Goal: Task Accomplishment & Management: Complete application form

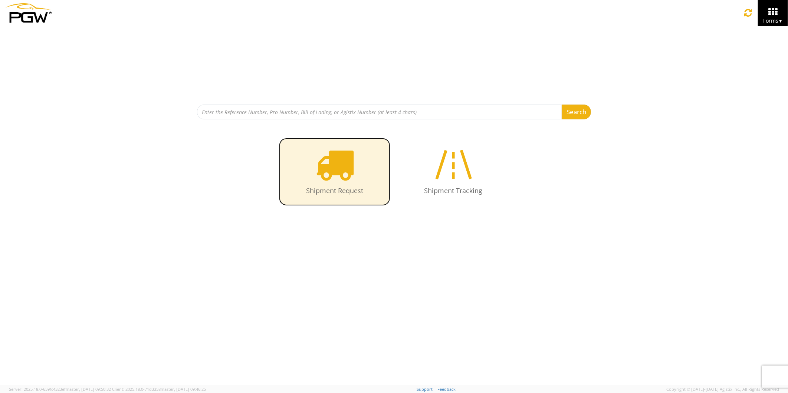
click at [336, 172] on icon at bounding box center [335, 164] width 38 height 38
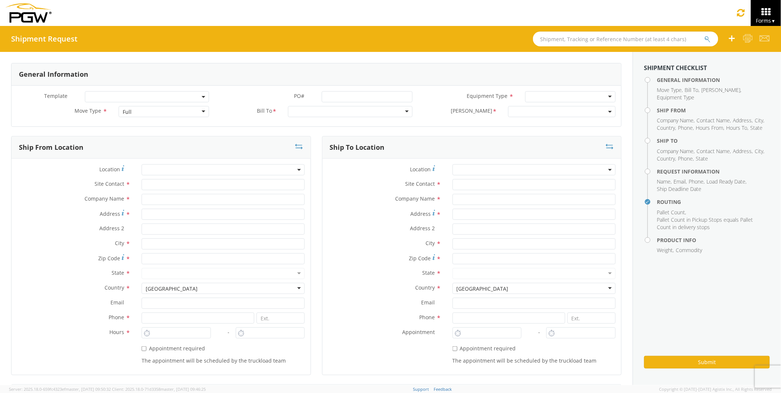
click at [549, 41] on input "text" at bounding box center [625, 39] width 185 height 15
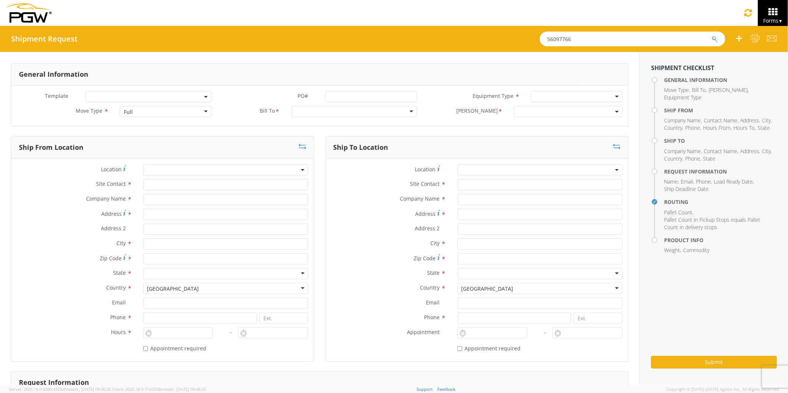
type input "56097766"
click at [711, 35] on button "submit" at bounding box center [714, 39] width 6 height 9
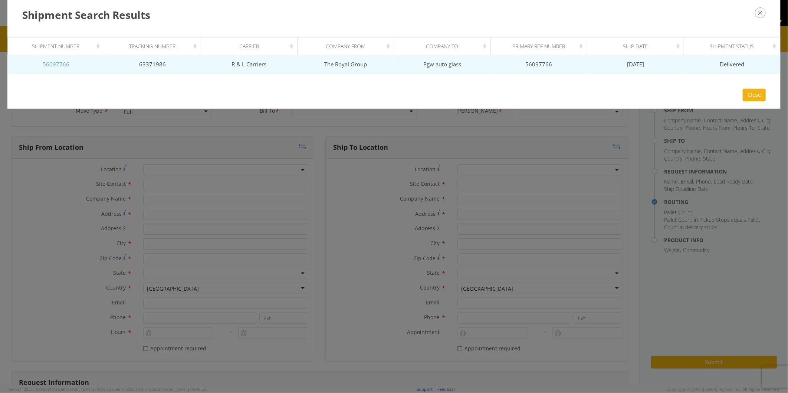
click at [60, 65] on link "56097766" at bounding box center [56, 63] width 27 height 7
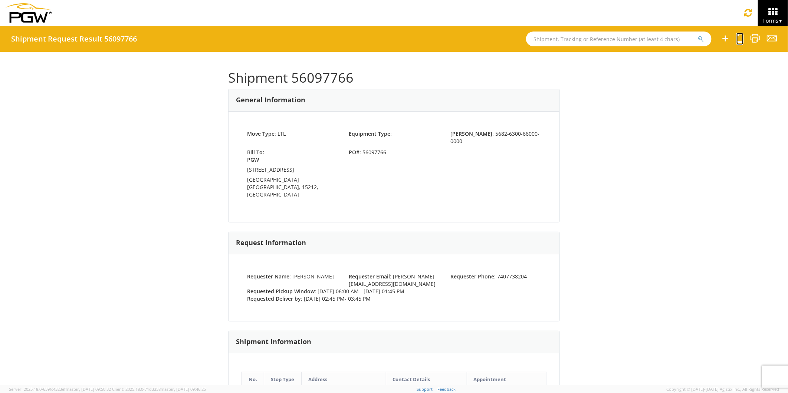
click at [739, 38] on icon at bounding box center [739, 38] width 7 height 9
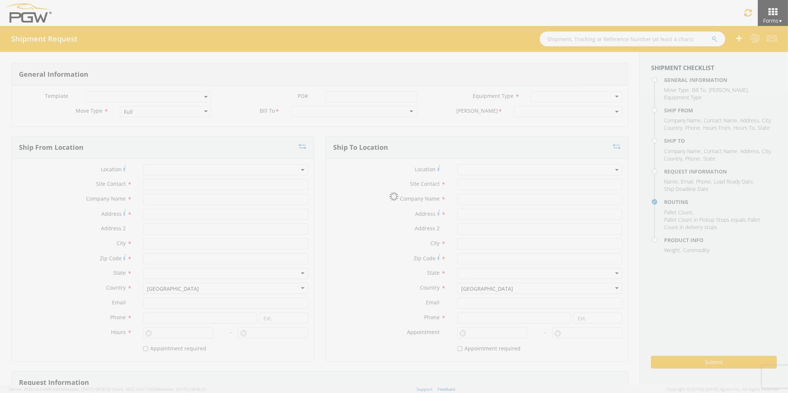
select select
type input "brook Graves"
type input "The Royal Group"
type input "291 South Mcauthur"
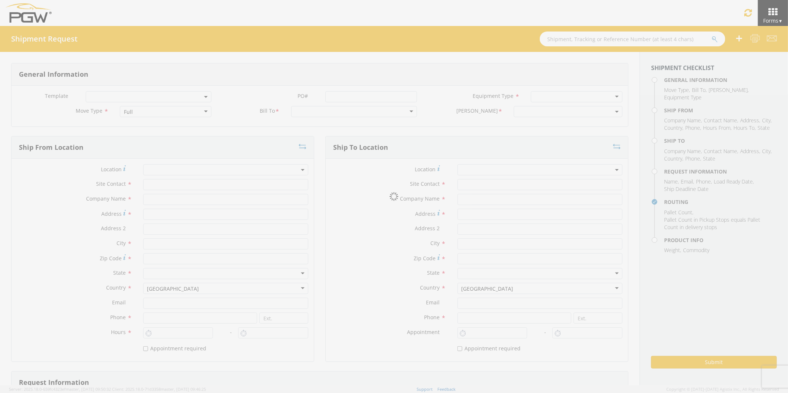
type input "Chillicothe"
type input "45601"
type input "7407738204"
type input "6:00 AM"
type input "1:45 PM"
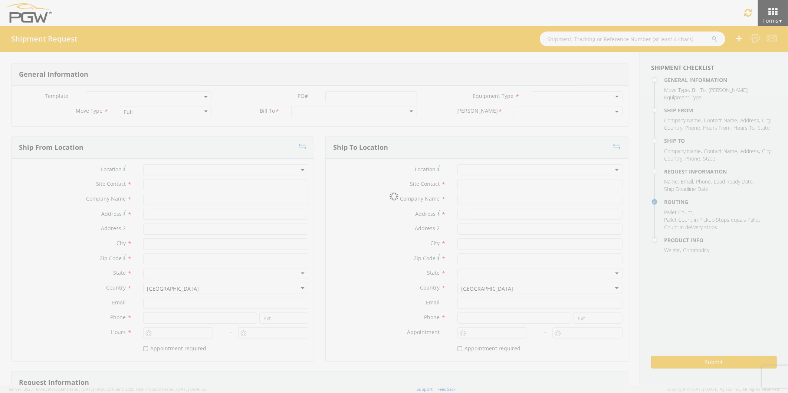
select select
type input "Wilfredo Gonzalez"
type input "Pgw auto glass"
type input "8303 NW 27th St unit 15"
type input "Doral"
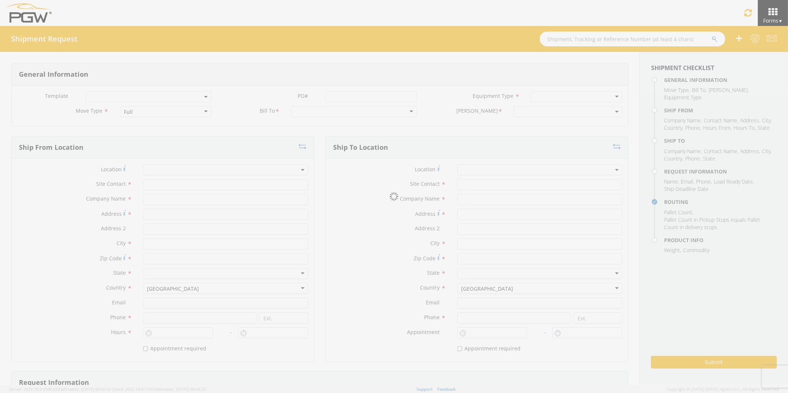
type input "33122"
type input "5555555555"
type input "2:45 PM"
type input "3:45 PM"
type input "Brook Graves"
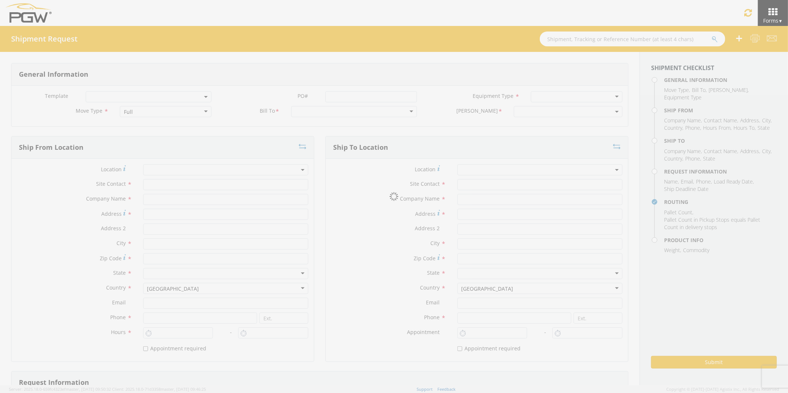
type input "brook.graves@teamtrg.com"
checkbox input "true"
type input "7407738204"
type input "200"
type input "1"
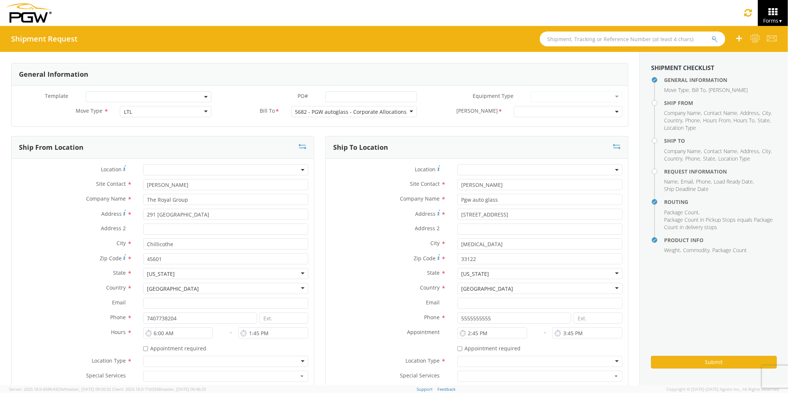
select select "5682-6300-66000-0000"
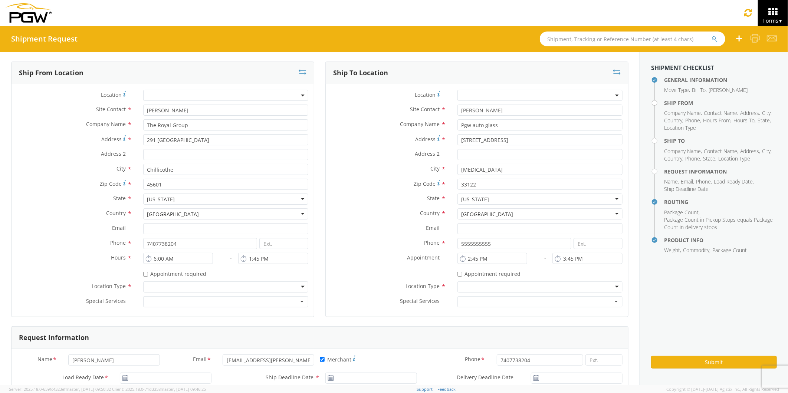
scroll to position [82, 0]
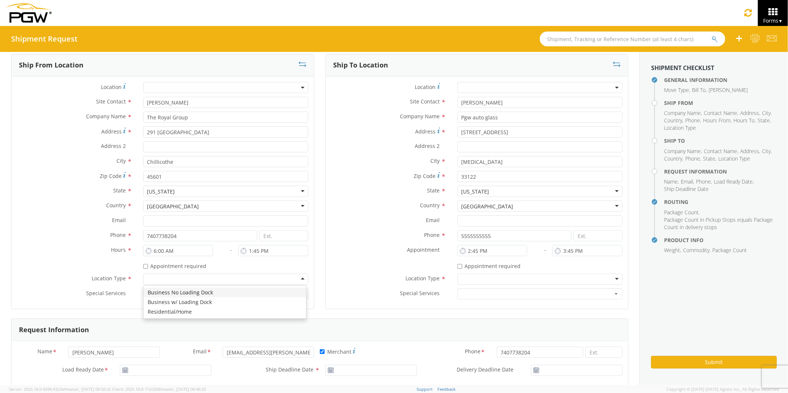
click at [298, 279] on div at bounding box center [225, 279] width 165 height 11
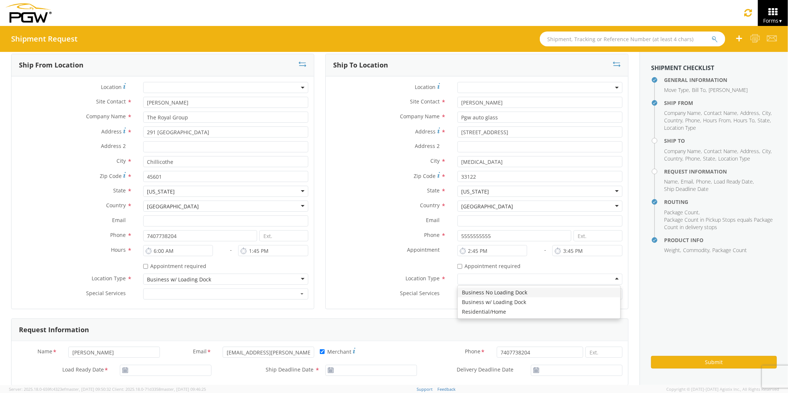
click at [610, 279] on div at bounding box center [539, 279] width 165 height 11
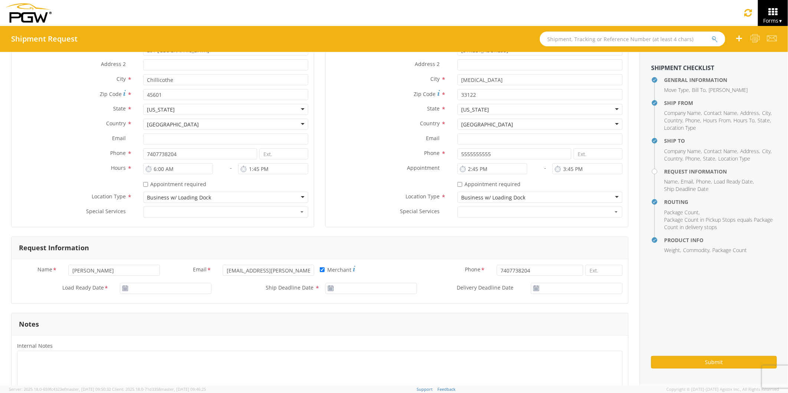
scroll to position [165, 0]
click at [141, 288] on input "09/08/2025" at bounding box center [166, 288] width 92 height 11
click at [169, 229] on td "10" at bounding box center [171, 229] width 16 height 11
type input "09/10/2025"
click at [353, 288] on input "09/08/2025" at bounding box center [371, 288] width 92 height 11
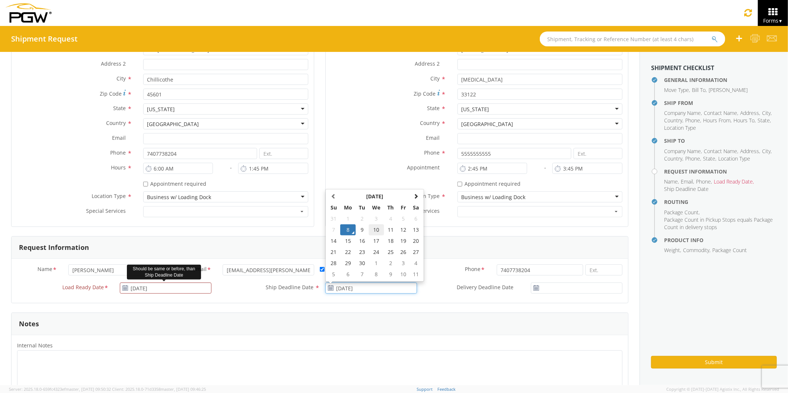
click at [373, 228] on td "10" at bounding box center [377, 229] width 16 height 11
type input "09/10/2025"
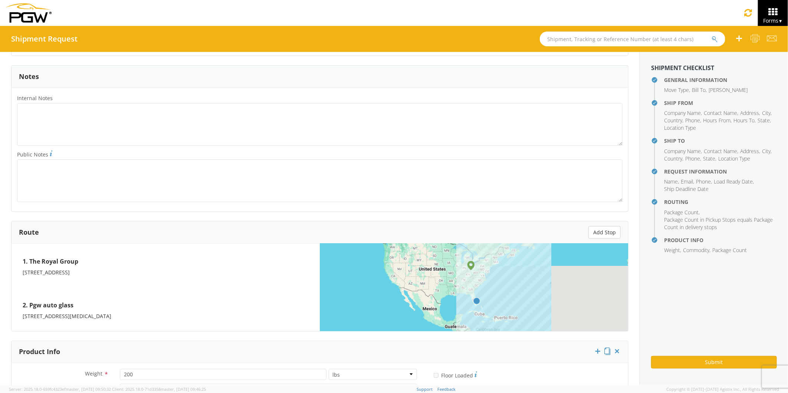
scroll to position [536, 0]
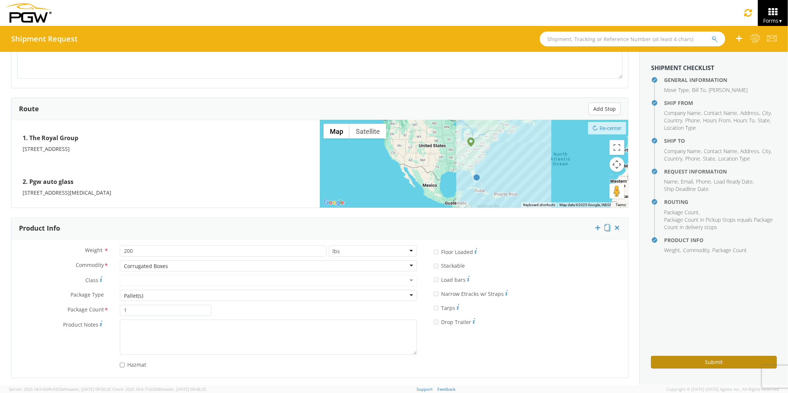
click at [684, 360] on button "Submit" at bounding box center [714, 362] width 126 height 13
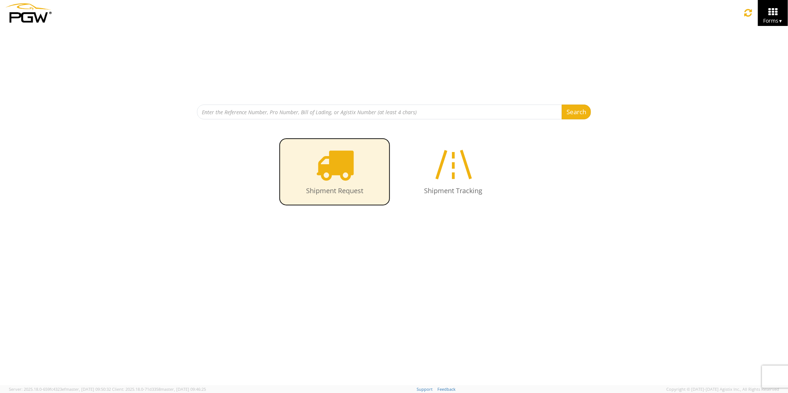
click at [342, 167] on icon at bounding box center [335, 164] width 38 height 38
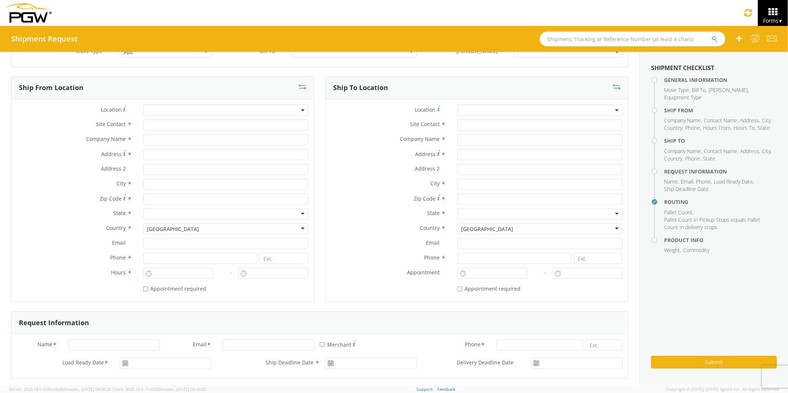
scroll to position [41, 0]
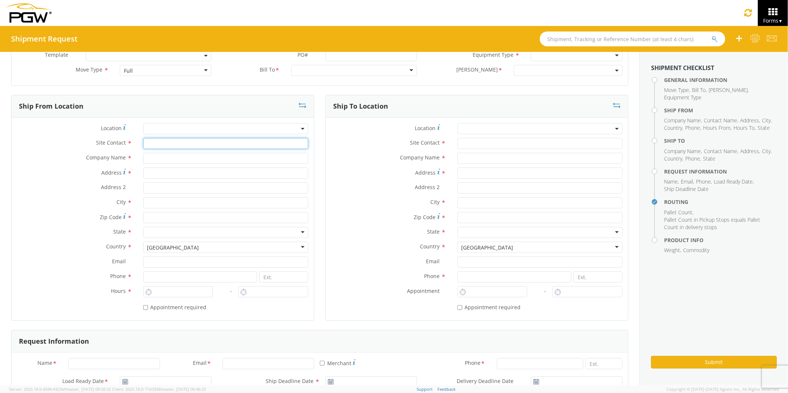
click at [155, 142] on input "text" at bounding box center [225, 143] width 165 height 11
type input "Brook Graves"
click at [165, 156] on input "text" at bounding box center [225, 158] width 165 height 11
type input "The Royal Group"
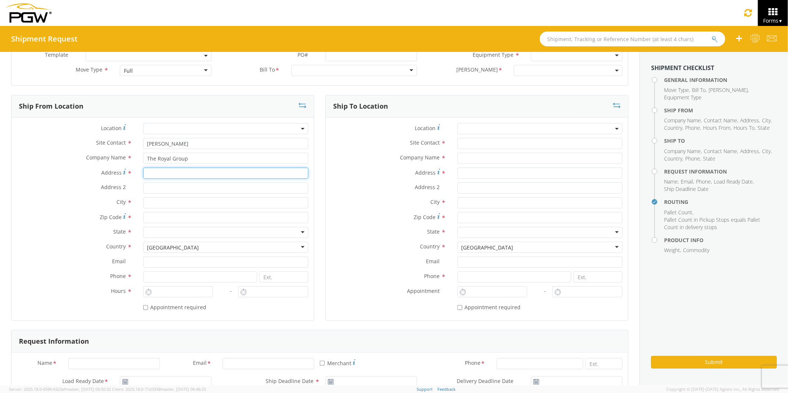
click at [148, 172] on input "Address *" at bounding box center [225, 173] width 165 height 11
type input "291 South Mcarthur St"
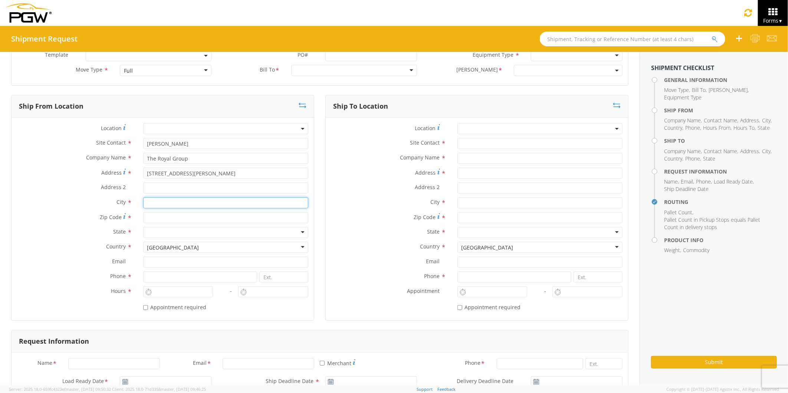
click at [149, 202] on input "text" at bounding box center [225, 202] width 165 height 11
click at [156, 216] on div "searching..." at bounding box center [226, 216] width 164 height 11
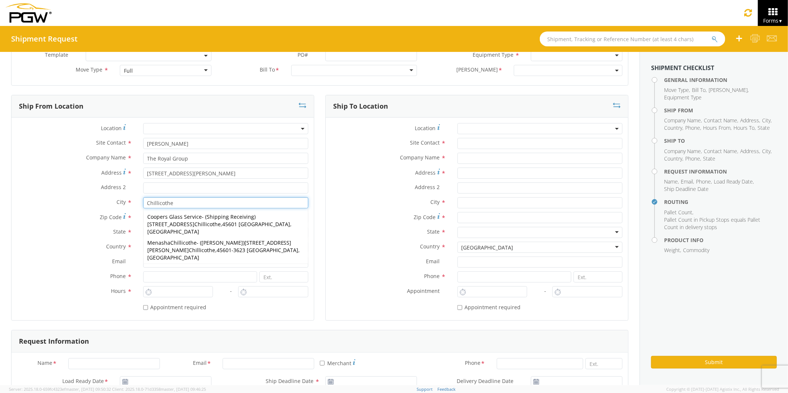
type input "Chillicothe"
click at [233, 318] on div "Location * Site Contact * Brook Graves Company Name * The Royal Group Address *…" at bounding box center [162, 219] width 302 height 203
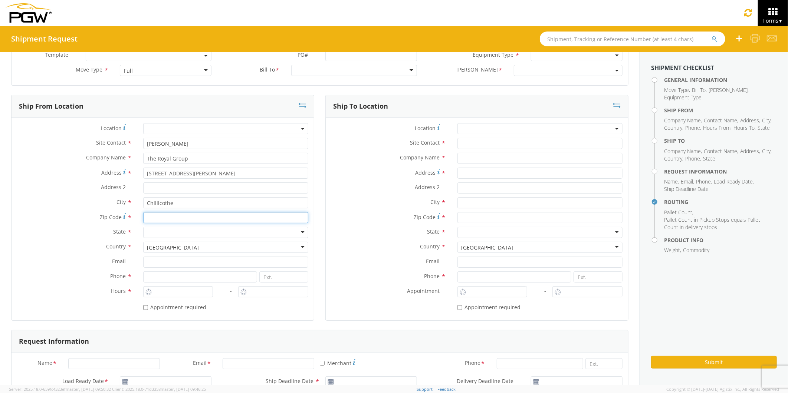
click at [154, 218] on input "Zip Code *" at bounding box center [225, 217] width 165 height 11
type input "45601"
click at [148, 231] on div at bounding box center [225, 232] width 165 height 11
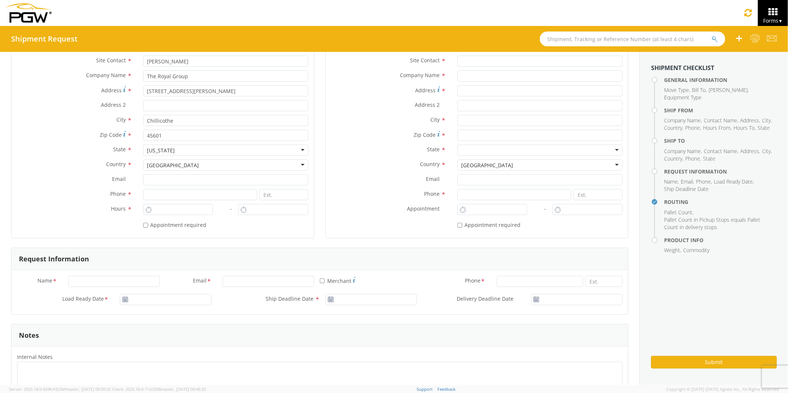
scroll to position [0, 0]
click at [151, 194] on input at bounding box center [200, 194] width 114 height 11
type input "7407738204"
click at [222, 338] on div "Notes" at bounding box center [319, 336] width 616 height 22
type input "8:00 AM"
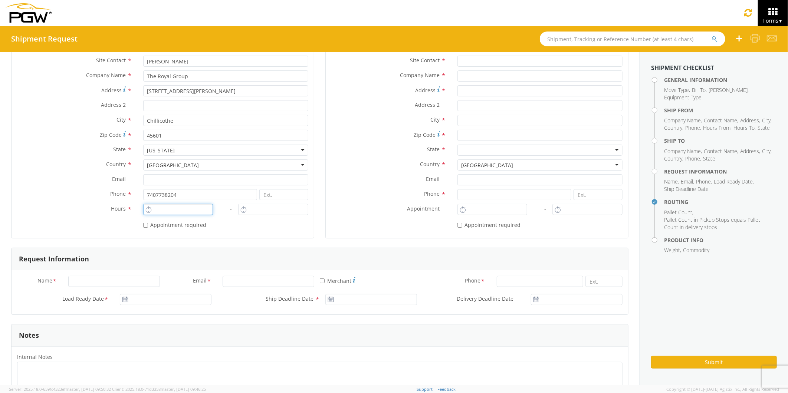
type input "9:00 AM"
click at [161, 208] on input "8:00 AM" at bounding box center [178, 209] width 70 height 11
type input "6:00 AM"
drag, startPoint x: 269, startPoint y: 207, endPoint x: 249, endPoint y: 210, distance: 20.2
click at [249, 209] on input "9:00 AM" at bounding box center [273, 209] width 70 height 11
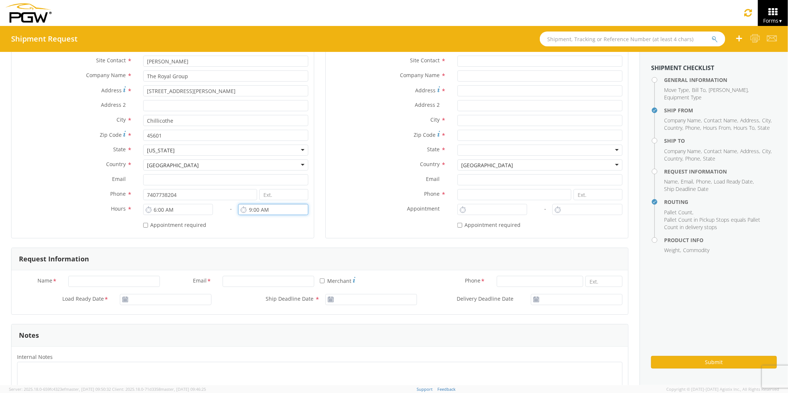
click at [256, 210] on input "9:00 AM" at bounding box center [273, 209] width 70 height 11
drag, startPoint x: 260, startPoint y: 210, endPoint x: 246, endPoint y: 210, distance: 14.1
click at [246, 210] on input "9:00 AM" at bounding box center [273, 209] width 70 height 11
click at [267, 210] on input "1:45:00 AM" at bounding box center [273, 209] width 70 height 11
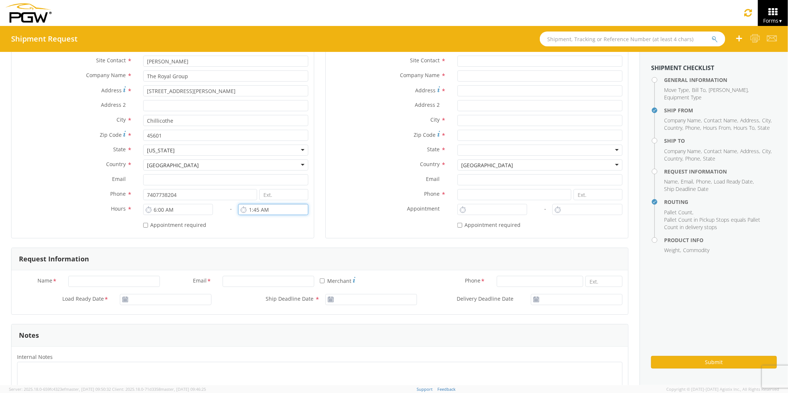
click at [261, 209] on input "1:45 AM" at bounding box center [273, 209] width 70 height 11
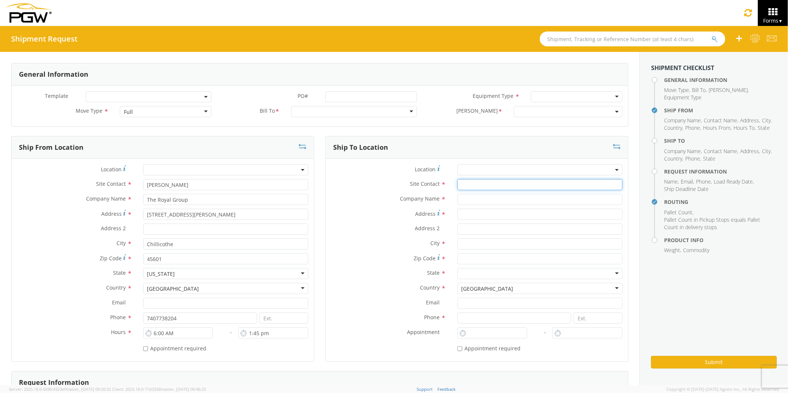
type input "1:45 PM"
click at [464, 186] on input "text" at bounding box center [539, 184] width 165 height 11
type input "b"
type input "Bradley Marshall"
click at [465, 201] on input "text" at bounding box center [539, 199] width 165 height 11
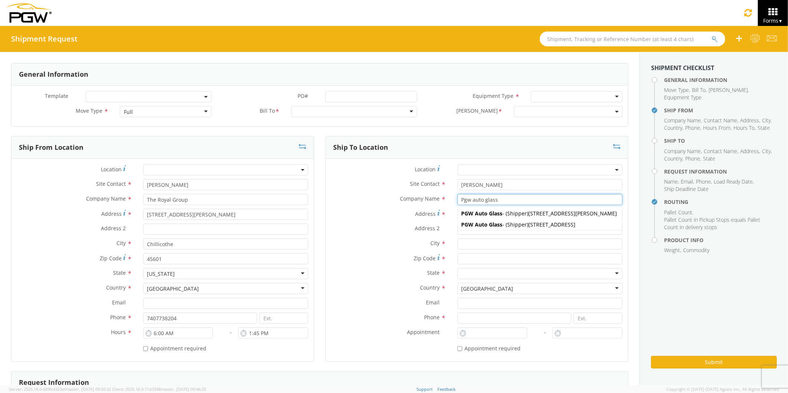
type input "Pgw auto glass"
click at [525, 303] on input "Email *" at bounding box center [539, 303] width 165 height 11
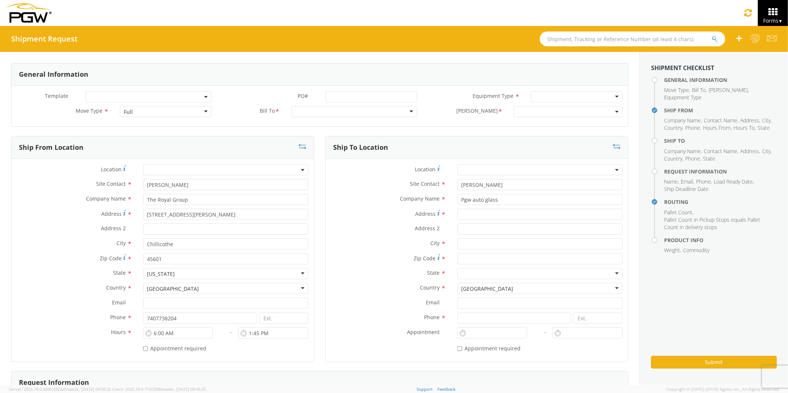
click at [462, 235] on div "Address 2 *" at bounding box center [477, 231] width 302 height 15
click at [461, 213] on input "Address *" at bounding box center [539, 214] width 165 height 11
type input "110 Component Drive"
click at [467, 246] on input "text" at bounding box center [539, 243] width 165 height 11
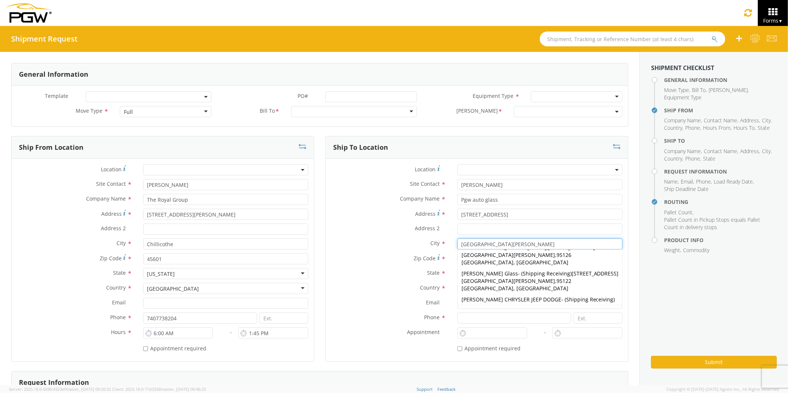
type input "San Jose"
click at [597, 353] on div "* Appointment required" at bounding box center [477, 349] width 302 height 14
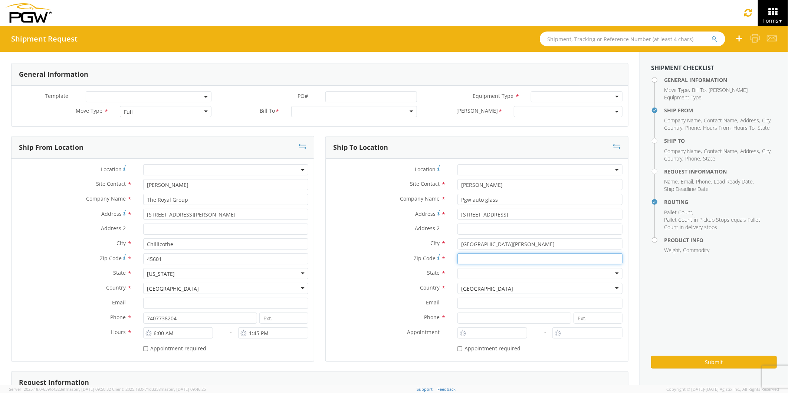
click at [465, 258] on input "Zip Code *" at bounding box center [539, 258] width 165 height 11
type input "95131"
click at [485, 272] on div at bounding box center [539, 273] width 165 height 11
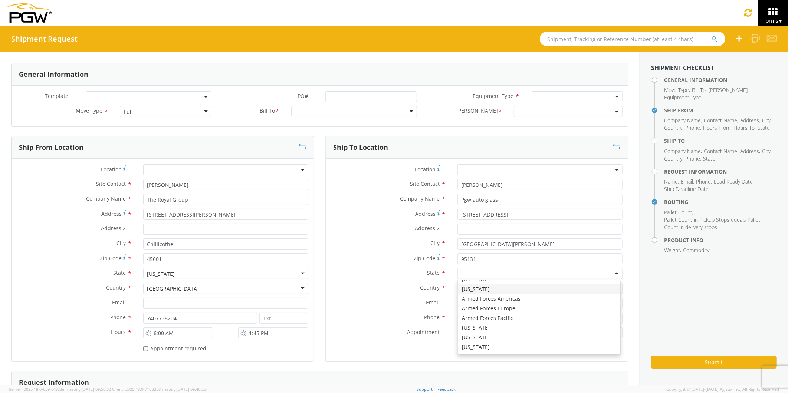
scroll to position [41, 0]
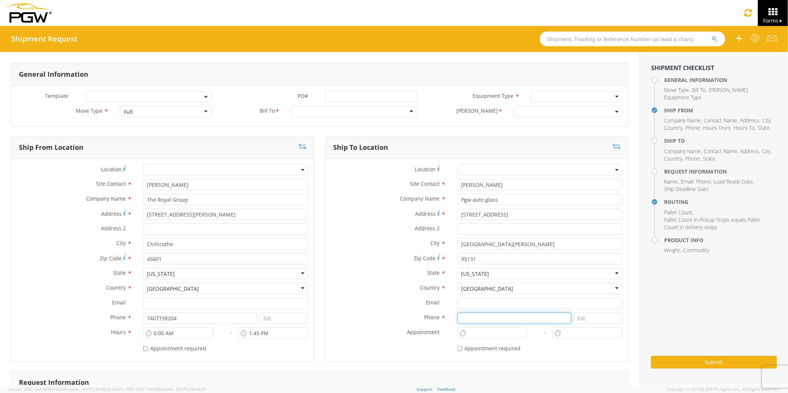
click at [460, 319] on input at bounding box center [514, 318] width 114 height 11
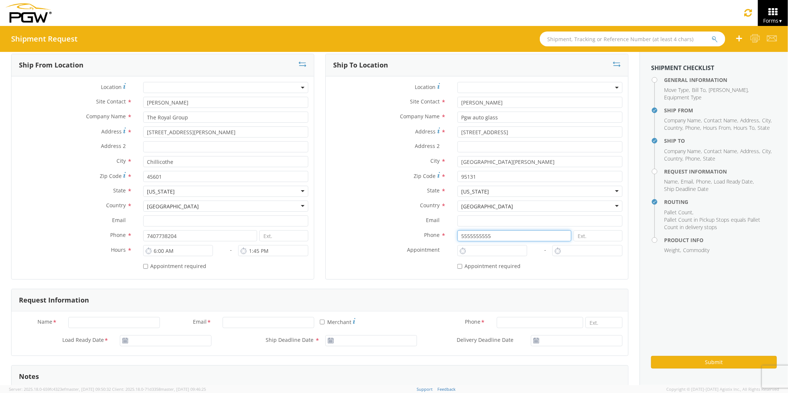
scroll to position [123, 0]
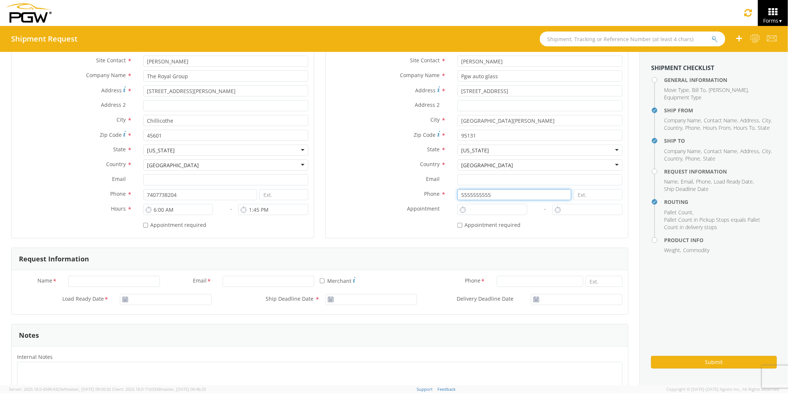
type input "5555555555"
click at [77, 283] on input "Name *" at bounding box center [114, 281] width 92 height 11
type input "Brook Graves"
type input "brook.graves@teamtrg.com"
drag, startPoint x: 527, startPoint y: 179, endPoint x: 442, endPoint y: 190, distance: 85.7
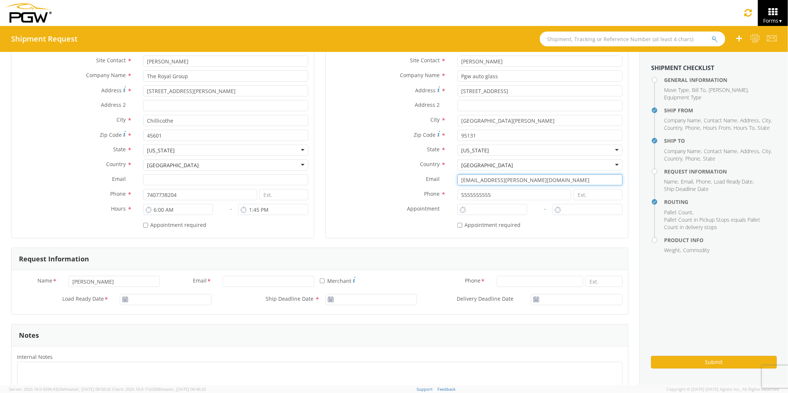
click at [443, 190] on div "Location * Site Contact * Bradley Marshall Bradley Company Name * Pgw auto glas…" at bounding box center [477, 137] width 302 height 192
click at [234, 282] on input "Email *" at bounding box center [269, 281] width 92 height 11
type input "brook.graves@teamtrg.com"
type input "7407738204"
click at [320, 281] on input "* Merchant" at bounding box center [322, 281] width 5 height 5
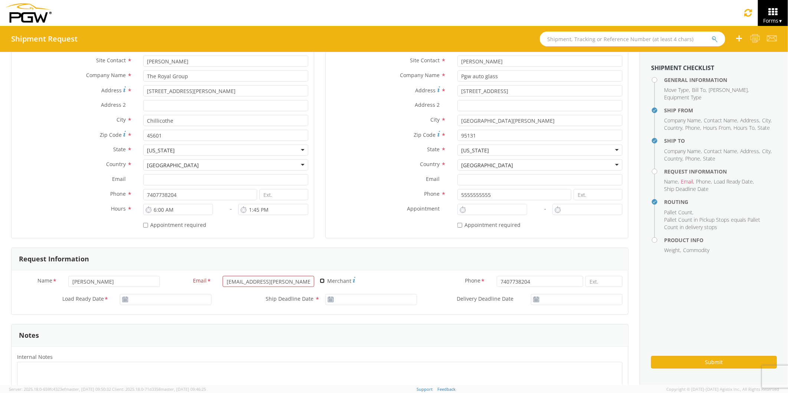
checkbox input "true"
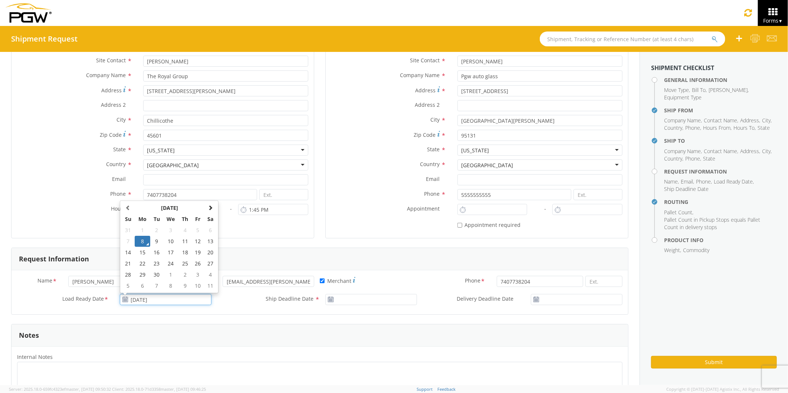
click at [141, 302] on input "09/08/2025" at bounding box center [166, 299] width 92 height 11
click at [170, 243] on td "10" at bounding box center [171, 241] width 16 height 11
type input "09/10/2025"
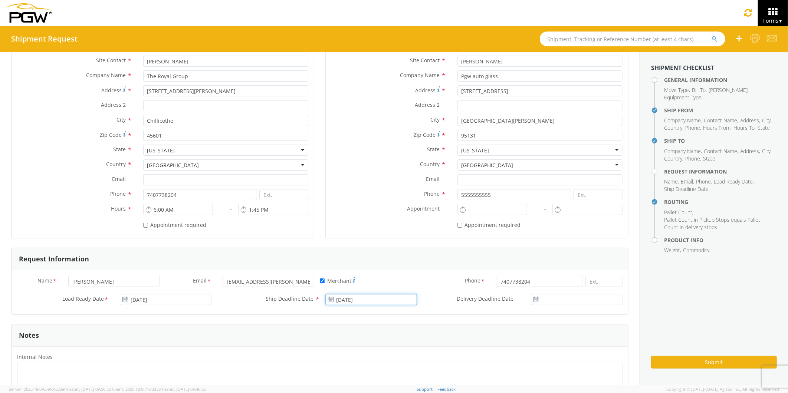
click at [343, 300] on input "09/08/2025" at bounding box center [371, 299] width 92 height 11
click at [374, 240] on td "10" at bounding box center [377, 241] width 16 height 11
type input "09/10/2025"
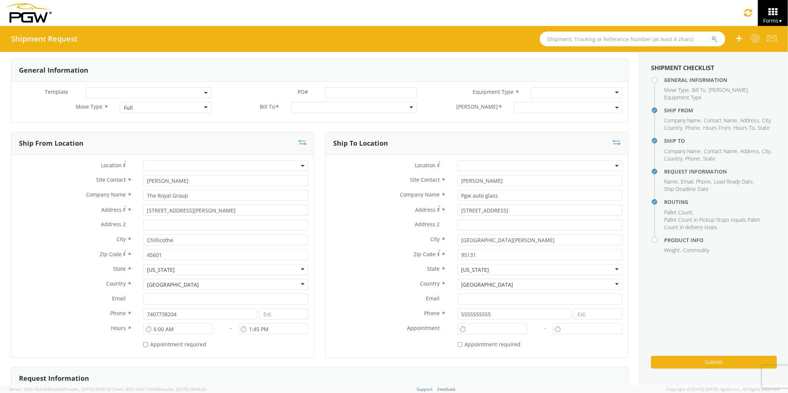
scroll to position [0, 0]
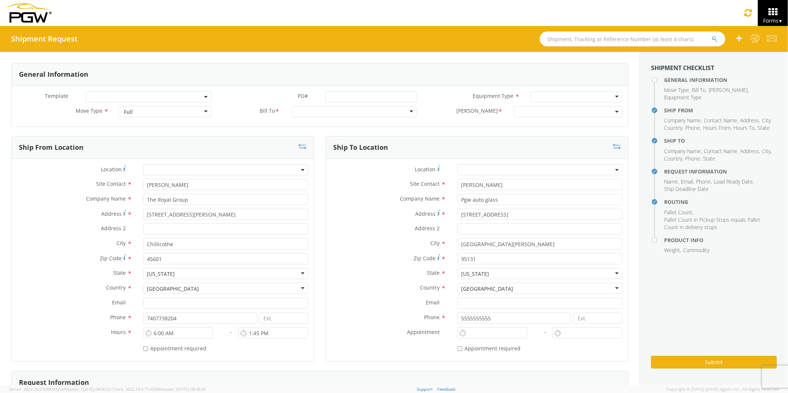
click at [203, 112] on div "Full" at bounding box center [166, 111] width 92 height 11
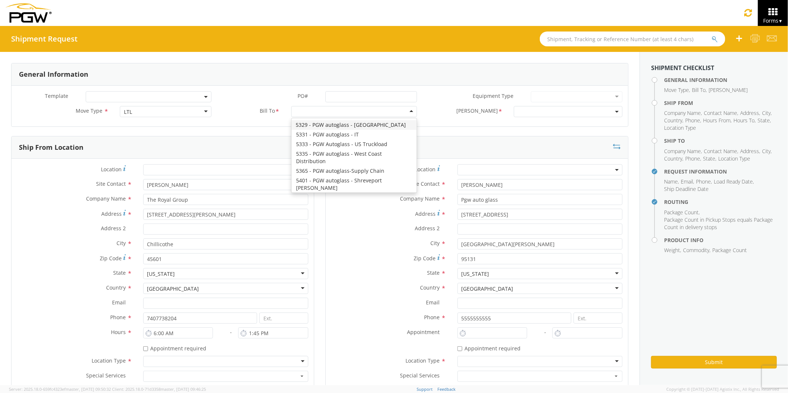
click at [406, 110] on div at bounding box center [354, 111] width 126 height 11
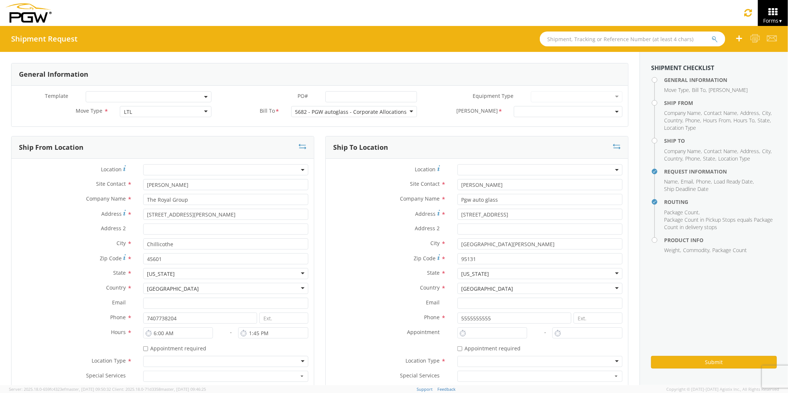
click at [608, 112] on span at bounding box center [568, 111] width 109 height 11
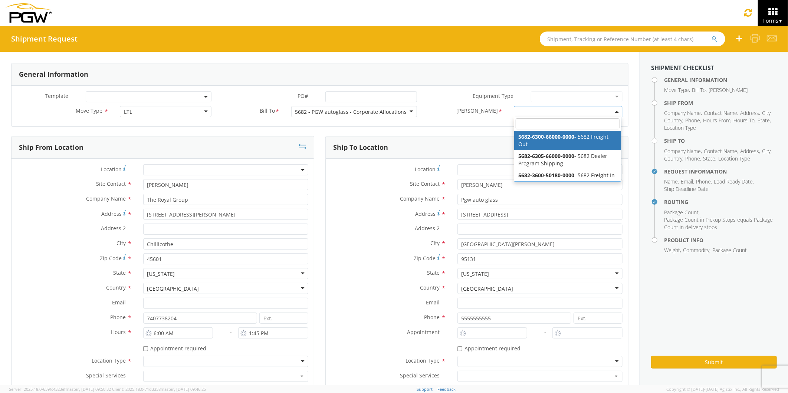
select select "5682-6300-66000-0000"
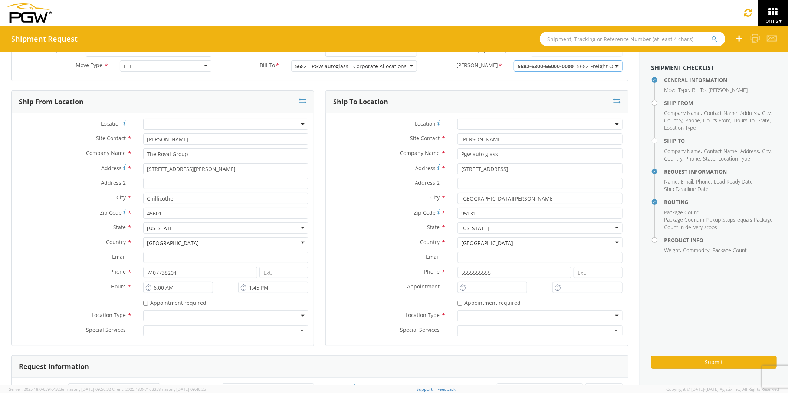
scroll to position [165, 0]
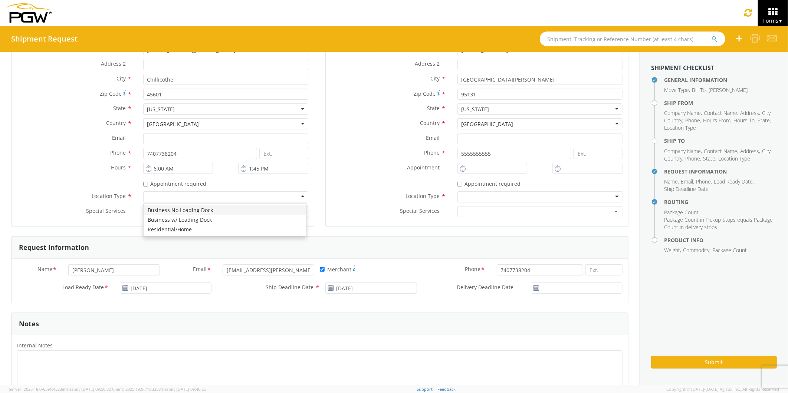
click at [300, 196] on div at bounding box center [225, 196] width 165 height 11
click at [610, 196] on div at bounding box center [539, 196] width 165 height 11
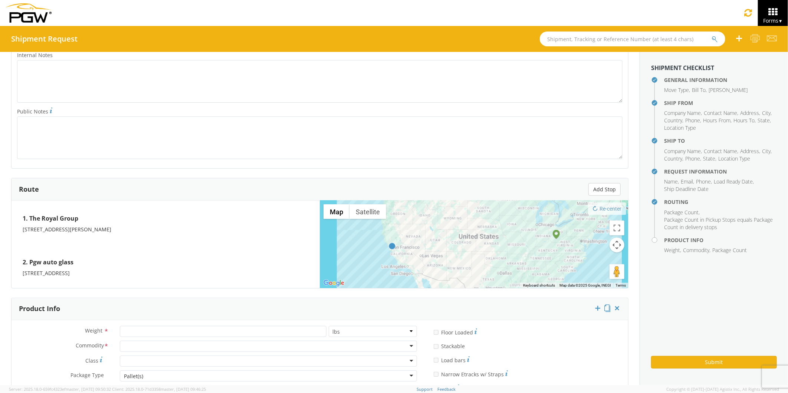
scroll to position [494, 0]
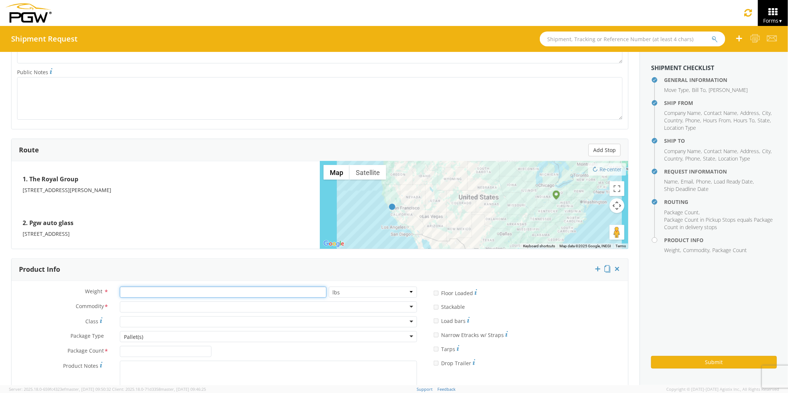
click at [128, 291] on input "number" at bounding box center [223, 292] width 207 height 11
type input "100"
click at [126, 307] on div at bounding box center [268, 307] width 297 height 11
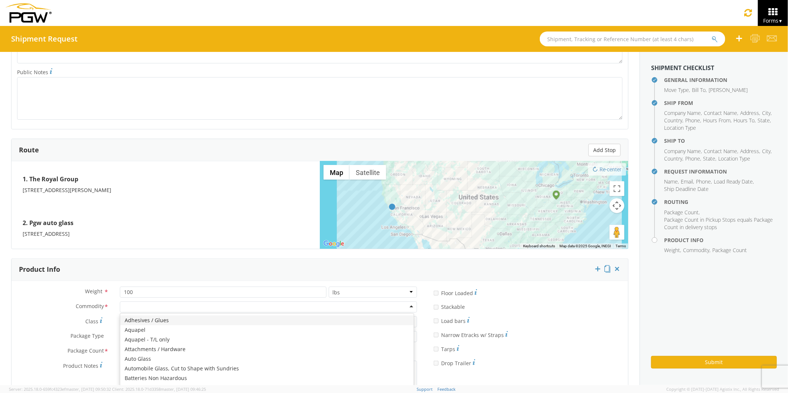
type input "c"
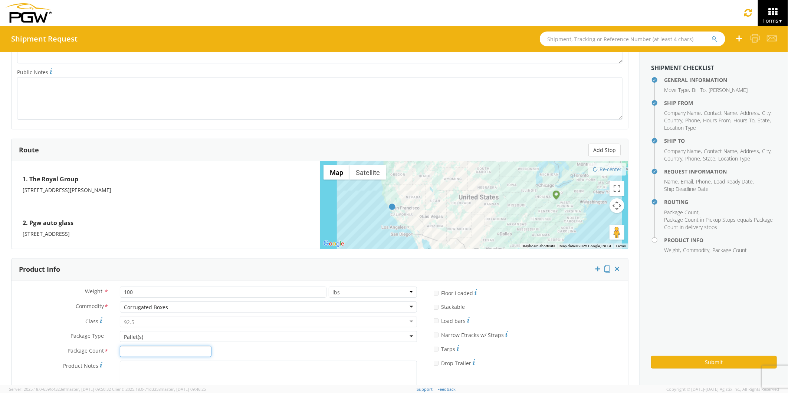
click at [124, 353] on input "Package Count *" at bounding box center [166, 351] width 92 height 11
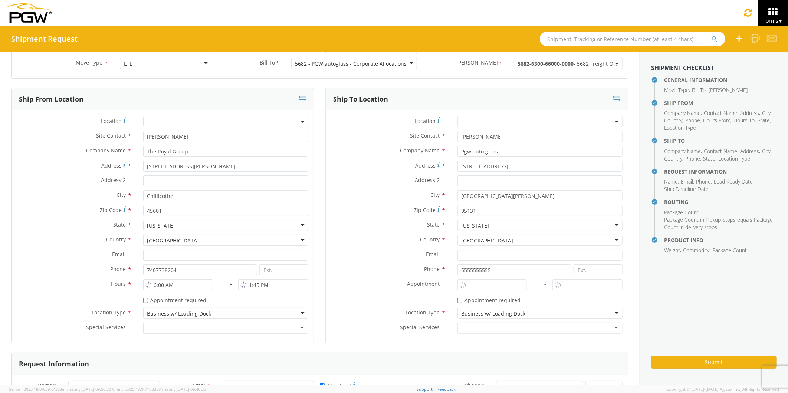
scroll to position [41, 0]
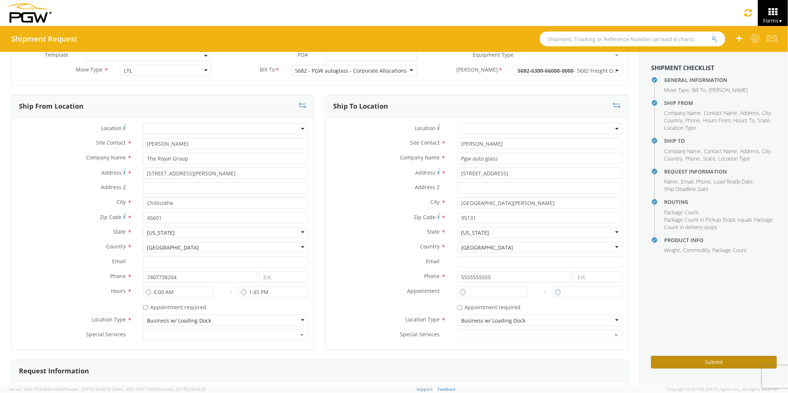
type input "1"
click at [675, 360] on button "Submit" at bounding box center [714, 362] width 126 height 13
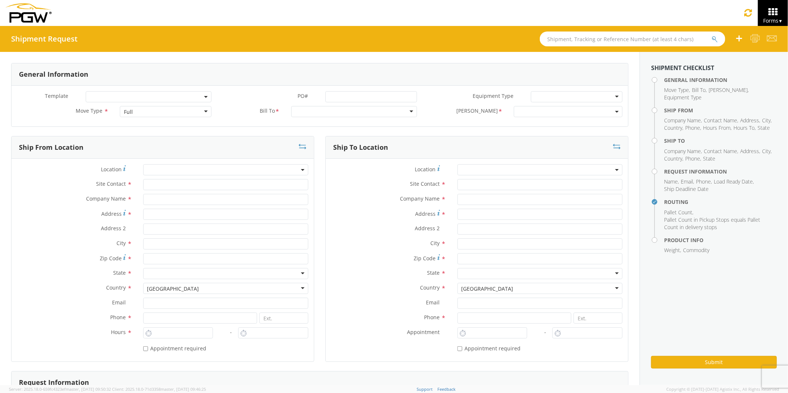
click at [204, 112] on div "Full" at bounding box center [166, 111] width 92 height 11
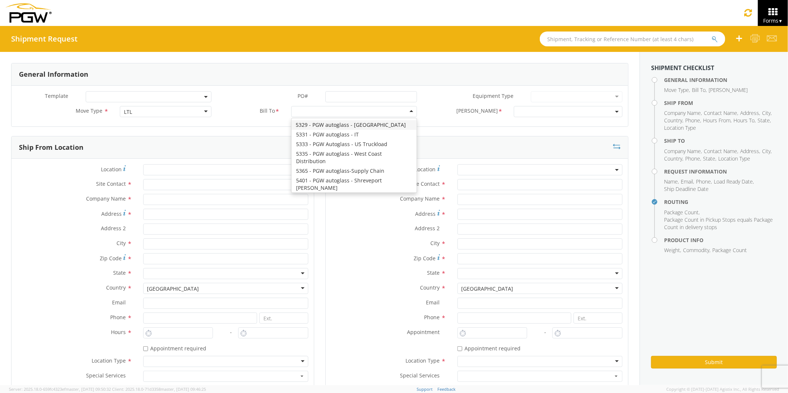
drag, startPoint x: 408, startPoint y: 111, endPoint x: 368, endPoint y: 119, distance: 41.0
click at [406, 111] on div at bounding box center [354, 111] width 126 height 11
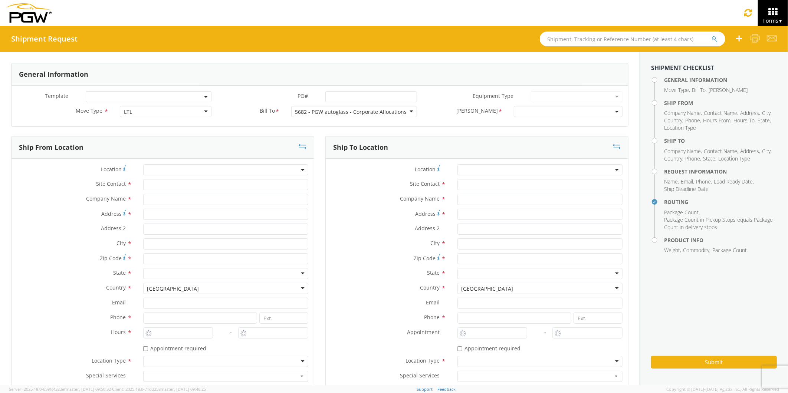
click at [615, 111] on b at bounding box center [617, 112] width 4 height 2
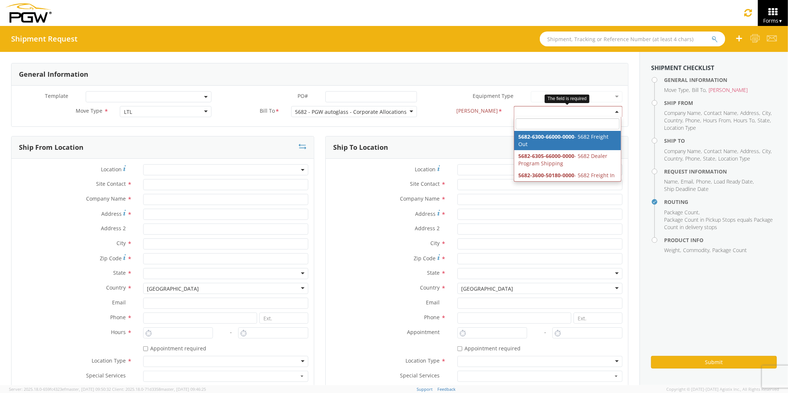
click at [615, 111] on b at bounding box center [617, 112] width 4 height 2
select select "5682-6300-66000-0000"
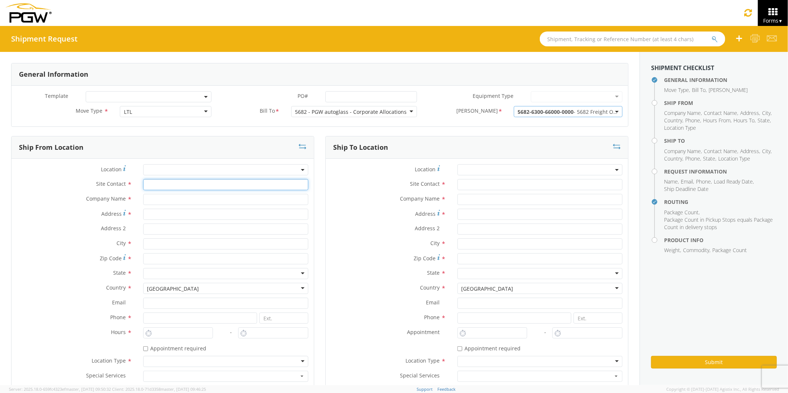
click at [149, 187] on input "text" at bounding box center [225, 184] width 165 height 11
type input "Brook Graves"
click at [152, 195] on input "text" at bounding box center [225, 199] width 165 height 11
type input "The Royal Group"
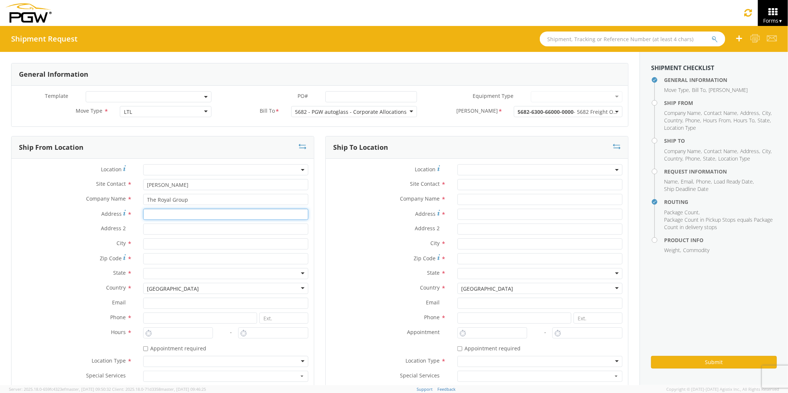
click at [151, 214] on input "Address *" at bounding box center [225, 214] width 165 height 11
type input "291 South McArthur St."
click at [151, 243] on input "text" at bounding box center [225, 243] width 165 height 11
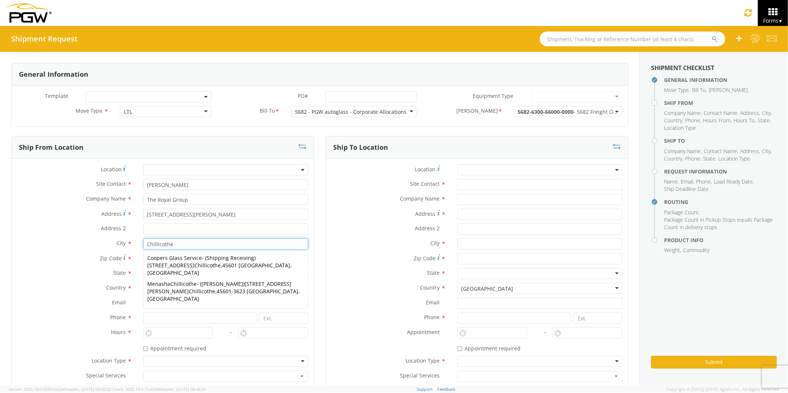
type input "Chillicothe"
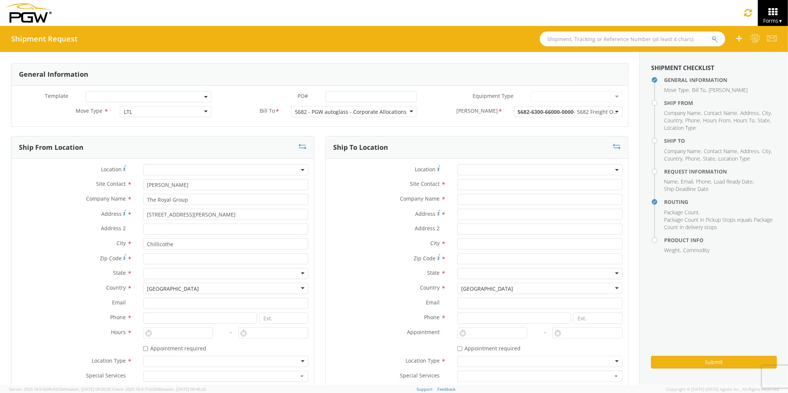
click at [200, 326] on div "Phone *" at bounding box center [162, 320] width 302 height 15
click at [155, 258] on input "Zip Code *" at bounding box center [225, 258] width 165 height 11
type input "45601"
drag, startPoint x: 299, startPoint y: 273, endPoint x: 261, endPoint y: 279, distance: 38.3
click at [298, 273] on div at bounding box center [225, 273] width 165 height 11
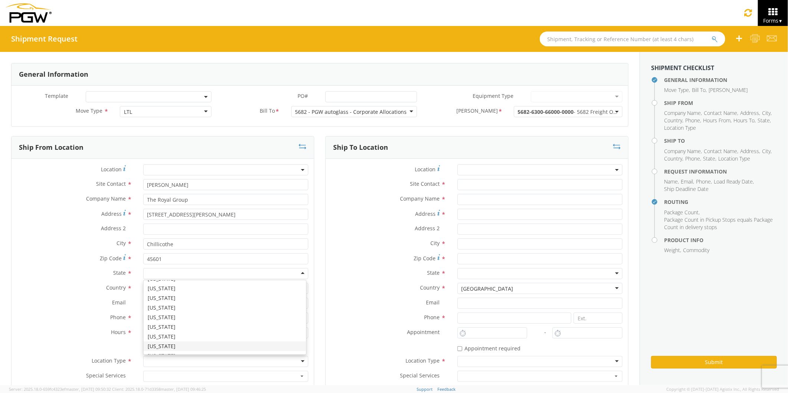
scroll to position [329, 0]
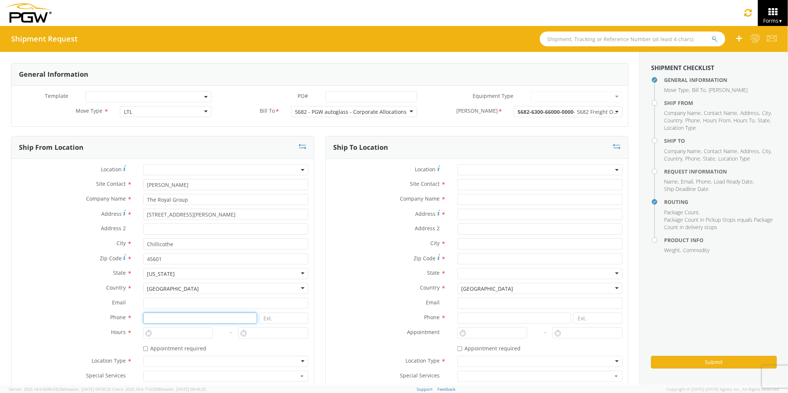
click at [151, 318] on input at bounding box center [200, 318] width 114 height 11
type input "7407738204"
type input "brook.graves@teamtrg.com"
type input "7407738204"
type input "PGW Auto Glass"
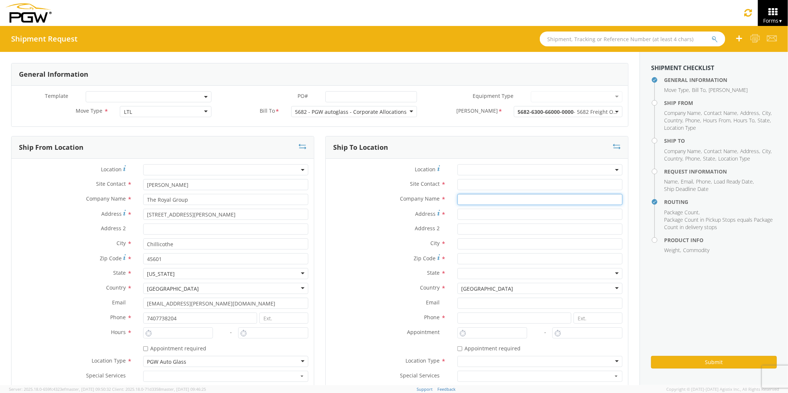
type input "PGW Auto Glass"
type input "125 Enterprise Way"
type input "PITTSTON"
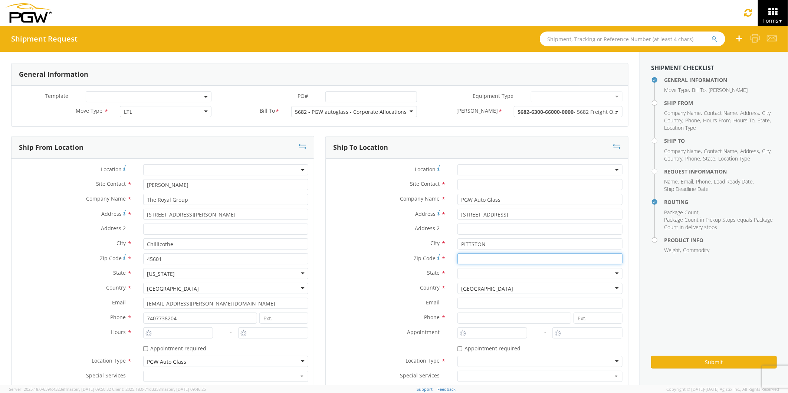
type input "18640"
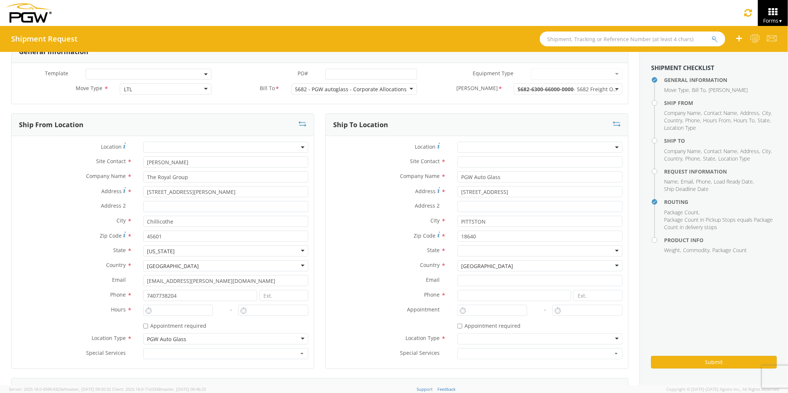
scroll to position [82, 0]
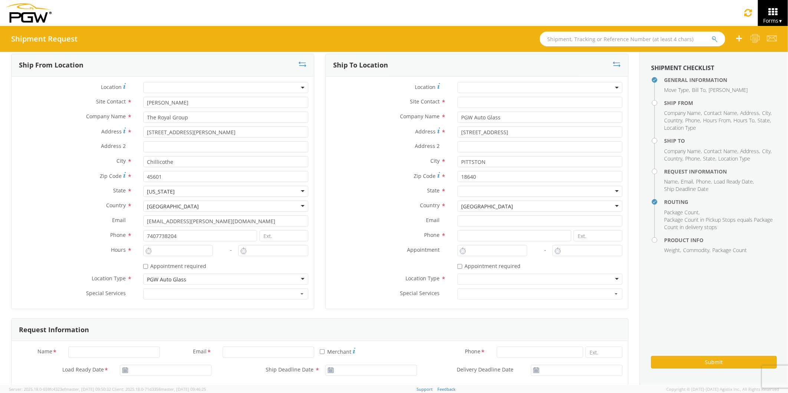
click at [299, 279] on div at bounding box center [225, 279] width 165 height 11
click at [298, 279] on div at bounding box center [225, 279] width 165 height 11
click at [298, 277] on div at bounding box center [225, 279] width 165 height 11
drag, startPoint x: 195, startPoint y: 279, endPoint x: 132, endPoint y: 286, distance: 63.1
click at [132, 286] on div "Location Type *" at bounding box center [162, 281] width 302 height 15
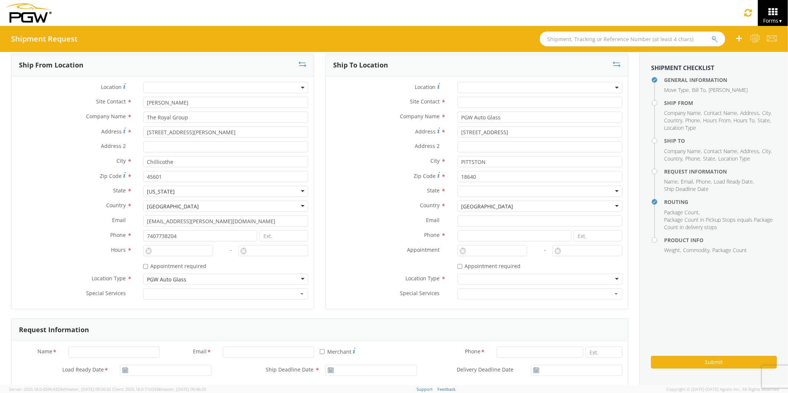
click at [299, 280] on div at bounding box center [225, 279] width 165 height 11
click at [298, 277] on div at bounding box center [225, 279] width 165 height 11
click at [478, 109] on div "Site Contact *" at bounding box center [477, 104] width 302 height 15
click at [487, 117] on input "PGW Auto Glass" at bounding box center [539, 117] width 165 height 11
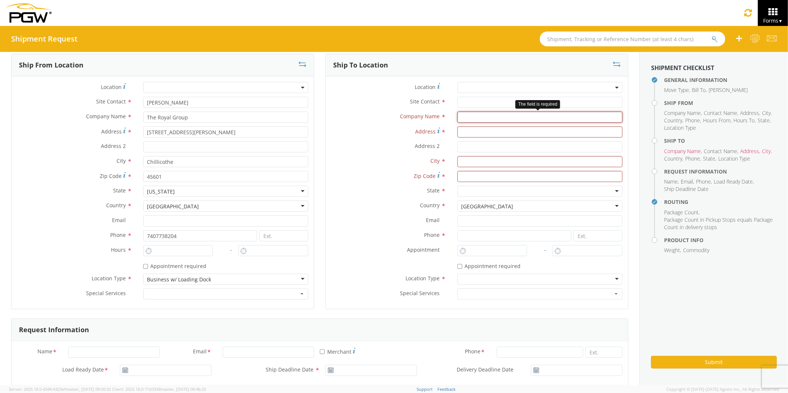
click at [459, 114] on input "text" at bounding box center [539, 117] width 165 height 11
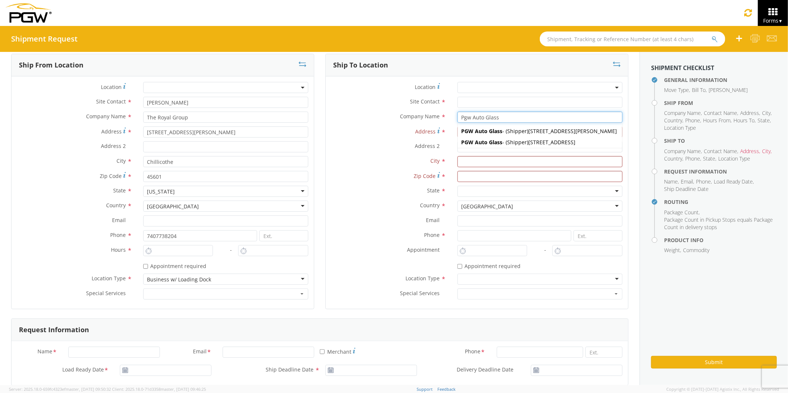
type input "Pgw Auto Glass"
click at [543, 256] on div "- *" at bounding box center [539, 251] width 25 height 13
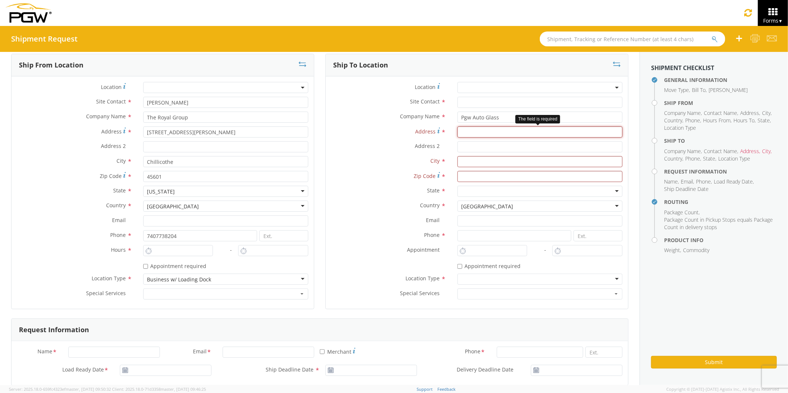
click at [462, 131] on input "Address *" at bounding box center [539, 131] width 165 height 11
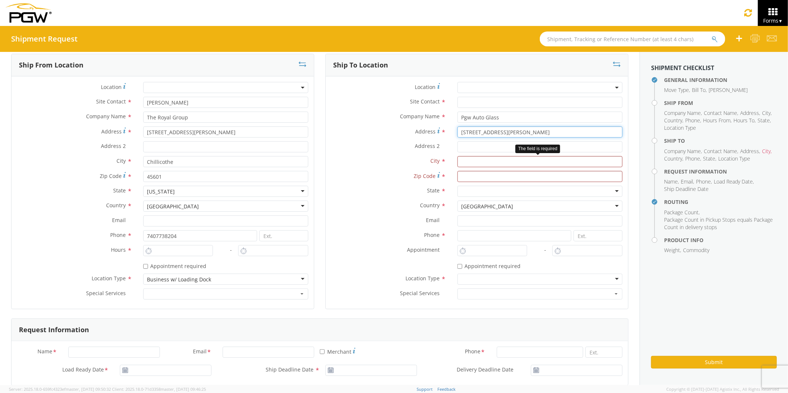
type input "2500 Scarbrough Dr STE 100"
click at [461, 162] on input "text" at bounding box center [539, 161] width 165 height 11
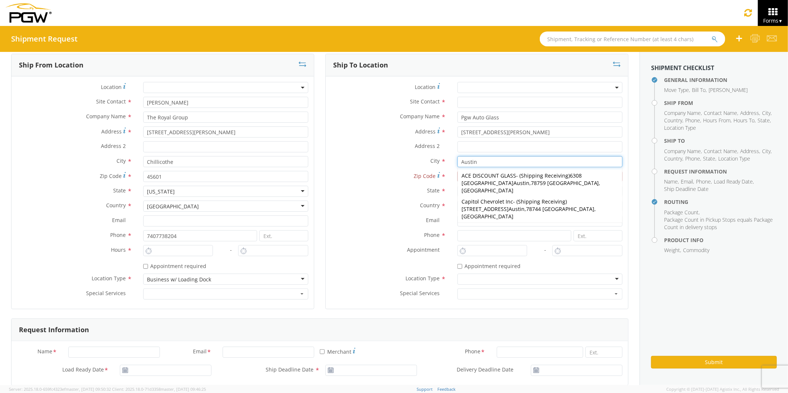
type input "Austin"
click at [559, 294] on button "button" at bounding box center [539, 294] width 165 height 11
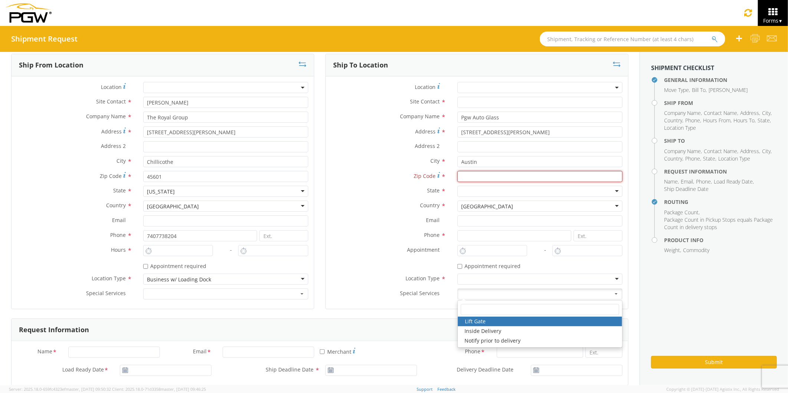
click at [463, 175] on input "Zip Code *" at bounding box center [539, 176] width 165 height 11
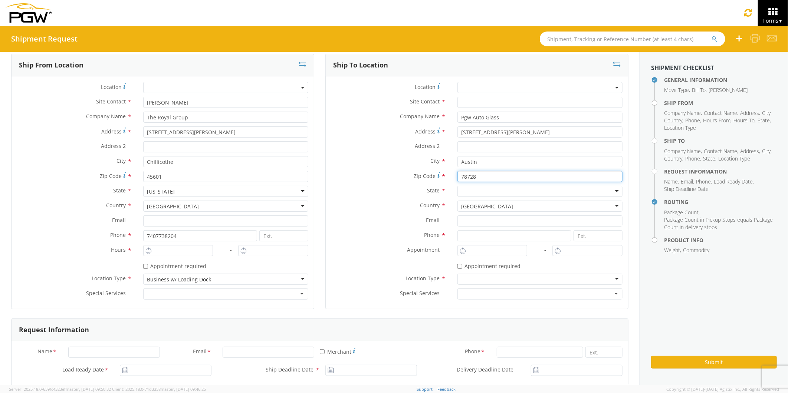
type input "78728"
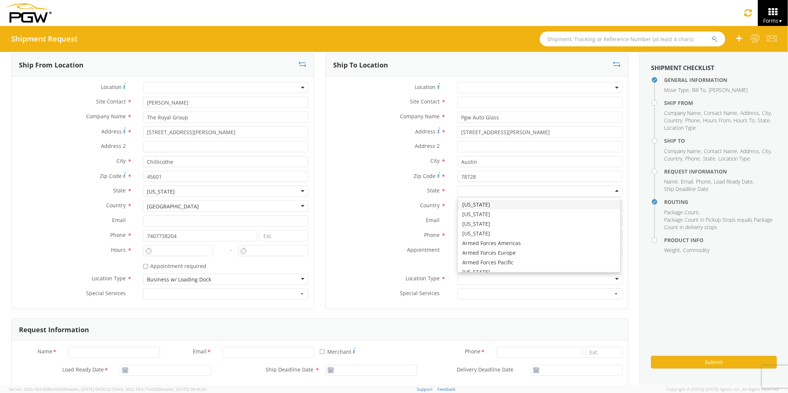
click at [465, 190] on div at bounding box center [539, 191] width 165 height 11
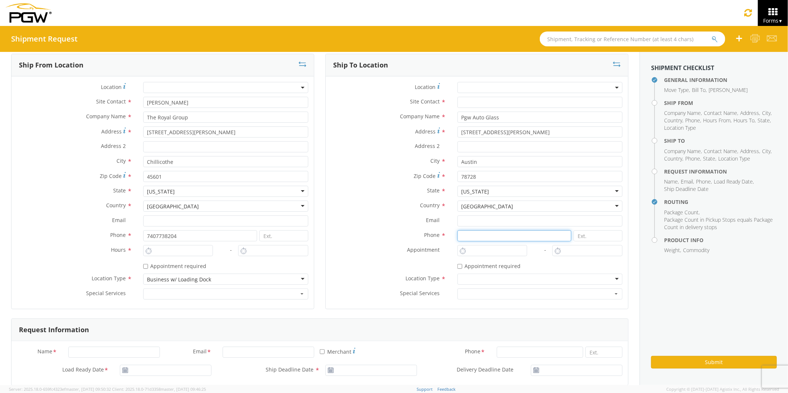
click at [462, 235] on input at bounding box center [514, 235] width 114 height 11
type input "5555555555"
click at [462, 102] on input "text" at bounding box center [539, 102] width 165 height 11
type input "Micheal Hanks"
click at [610, 277] on div at bounding box center [539, 279] width 165 height 11
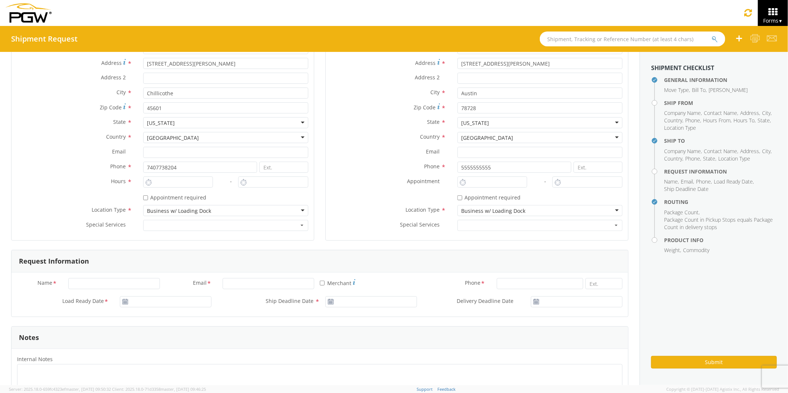
scroll to position [165, 0]
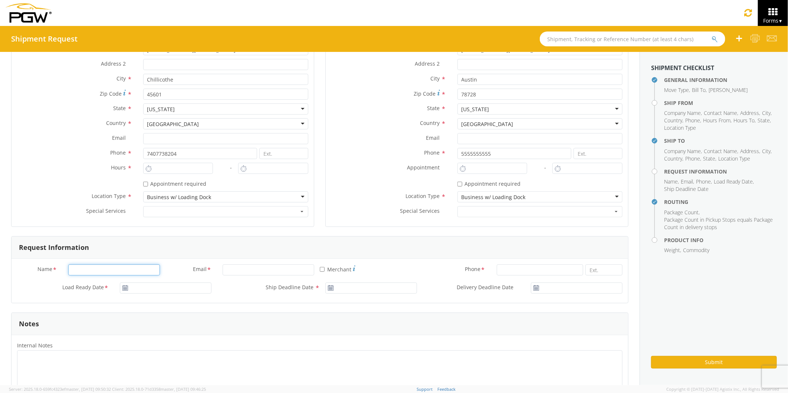
click at [75, 269] on input "Name *" at bounding box center [114, 269] width 92 height 11
type input "Brook Graves"
type input "PGW Auto Glass"
type input "brook.graves@teamtrg.com"
type input "7407738204"
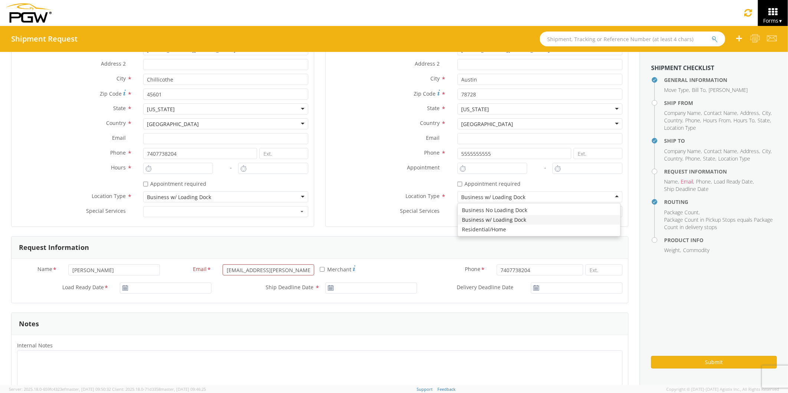
type input "PGW Auto Glass"
click at [320, 271] on input "* Merchant" at bounding box center [322, 269] width 5 height 5
checkbox input "true"
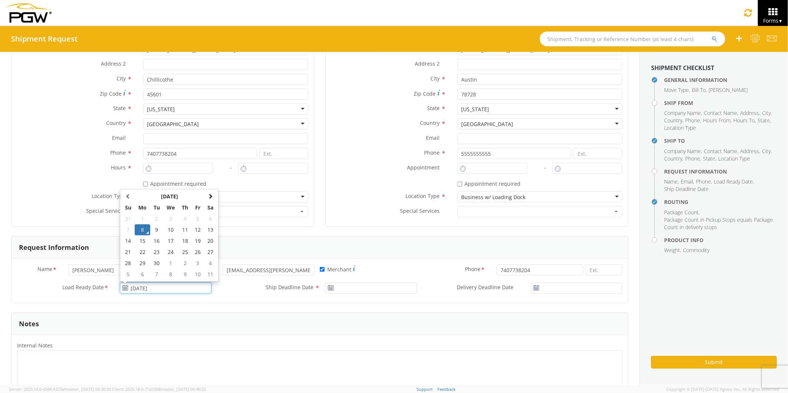
click at [145, 286] on input "09/08/2025" at bounding box center [166, 288] width 92 height 11
click at [168, 228] on td "10" at bounding box center [171, 229] width 16 height 11
type input "09/10/2025"
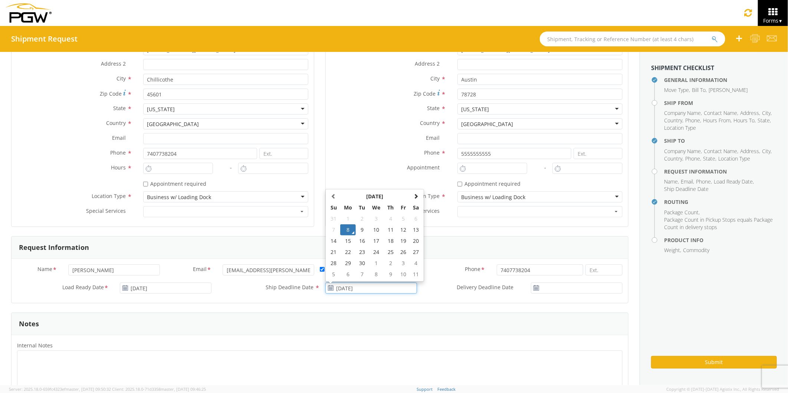
click at [342, 290] on input "09/08/2025" at bounding box center [371, 288] width 92 height 11
click at [373, 228] on td "10" at bounding box center [377, 229] width 16 height 11
type input "09/10/2025"
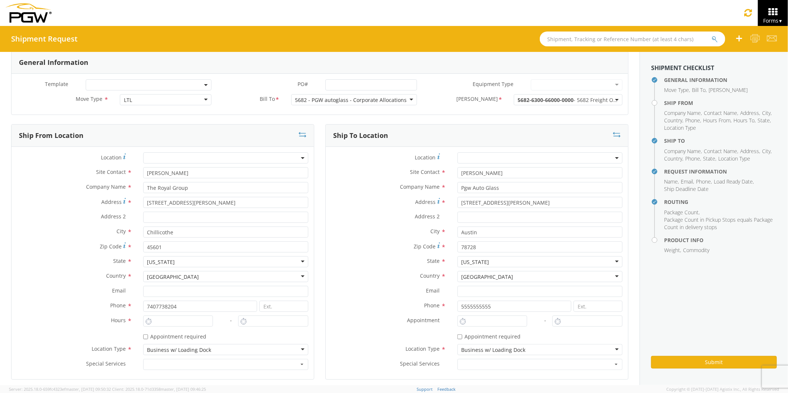
scroll to position [0, 0]
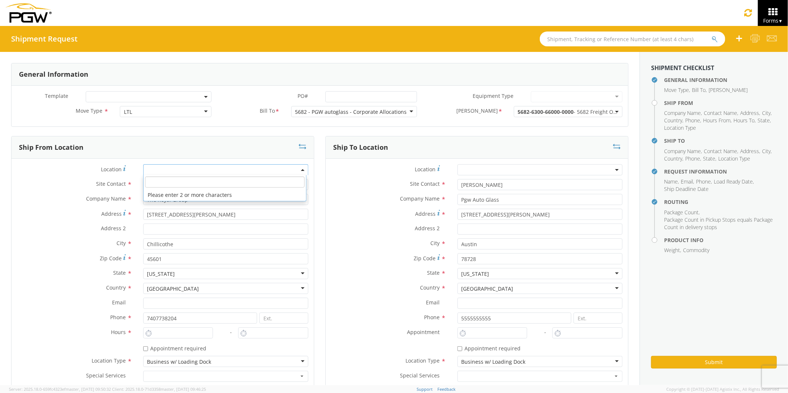
click at [301, 171] on b at bounding box center [303, 170] width 4 height 2
click at [273, 249] on input "Chillicothe" at bounding box center [225, 243] width 165 height 11
type input "8:00 AM"
type input "9:00 AM"
click at [165, 333] on input "8:00 AM" at bounding box center [178, 332] width 70 height 11
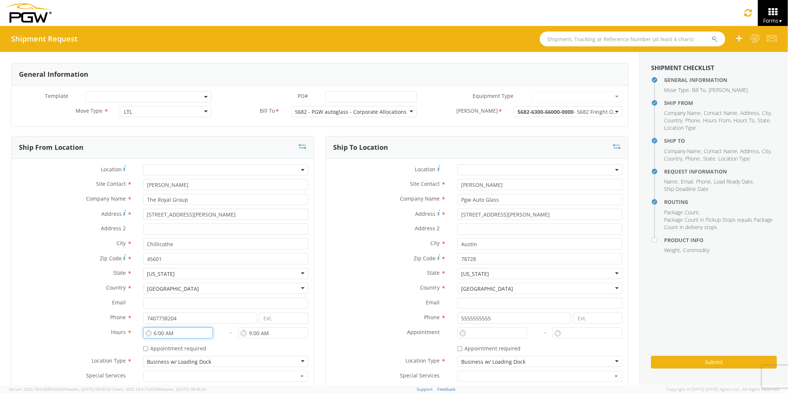
type input "6:00 AM"
click at [268, 332] on input "9:00 AM" at bounding box center [273, 332] width 70 height 11
type input "9"
type input "1:45 PM"
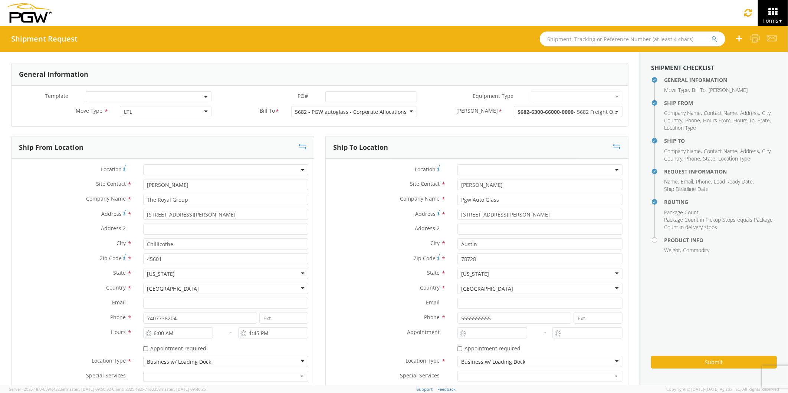
click at [332, 338] on div "Appointment *" at bounding box center [389, 333] width 126 height 13
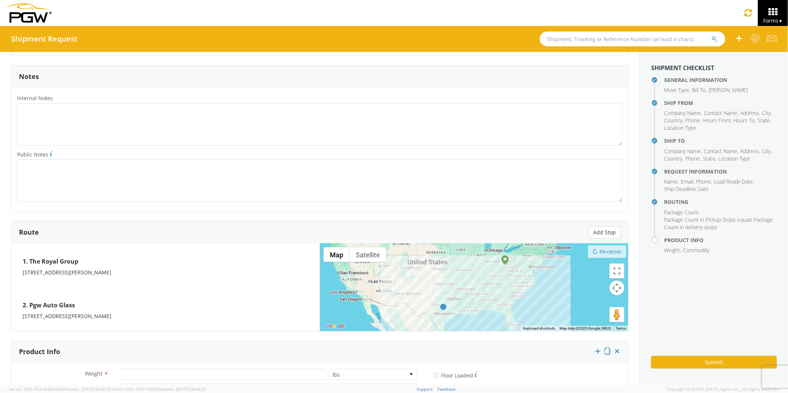
scroll to position [539, 0]
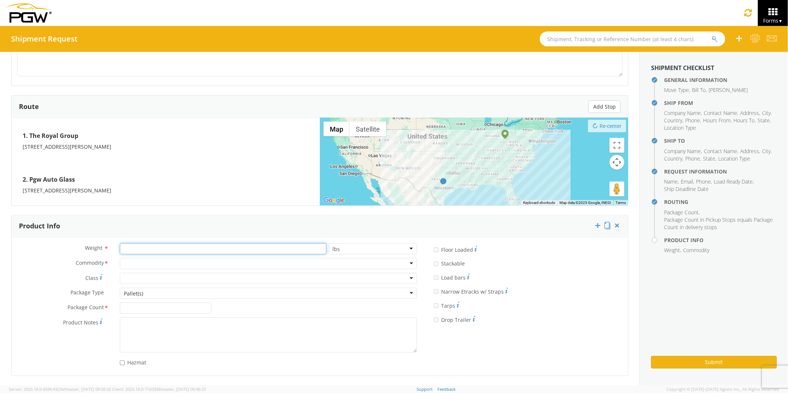
click at [132, 246] on input "number" at bounding box center [223, 248] width 207 height 11
type input "100"
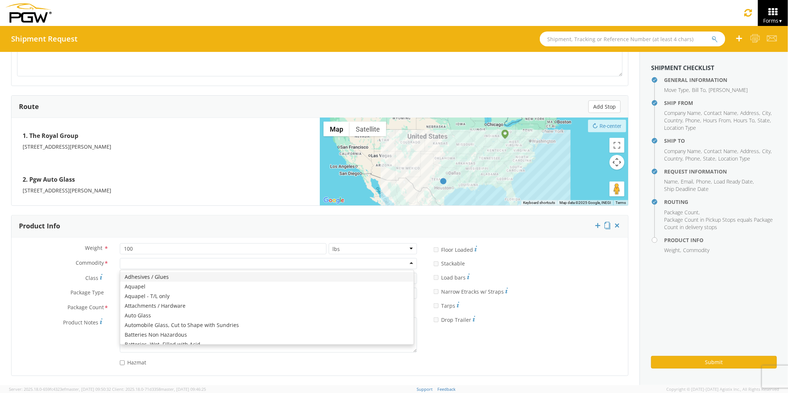
click at [133, 262] on div at bounding box center [268, 263] width 297 height 11
type input "c"
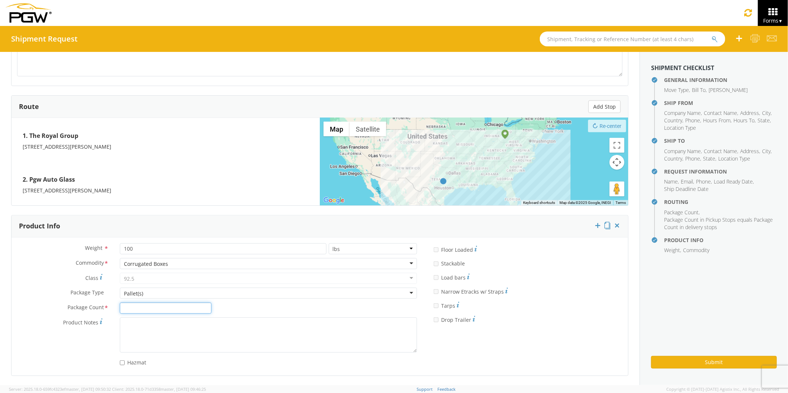
click at [126, 308] on input "Package Count *" at bounding box center [166, 308] width 92 height 11
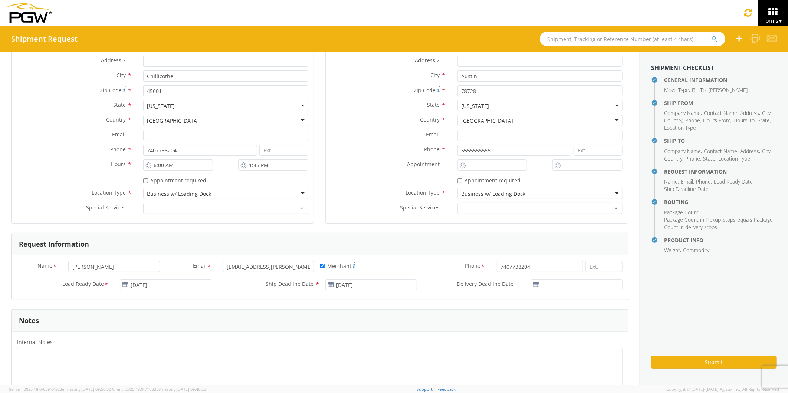
scroll to position [86, 0]
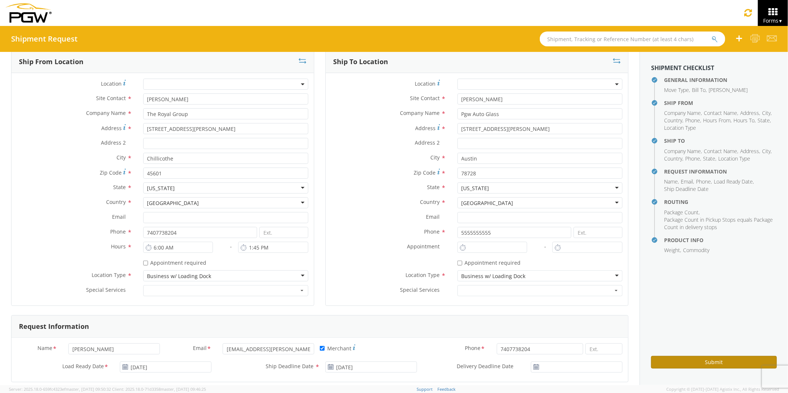
type input "1"
click at [667, 363] on button "Submit" at bounding box center [714, 362] width 126 height 13
